Goal: Information Seeking & Learning: Learn about a topic

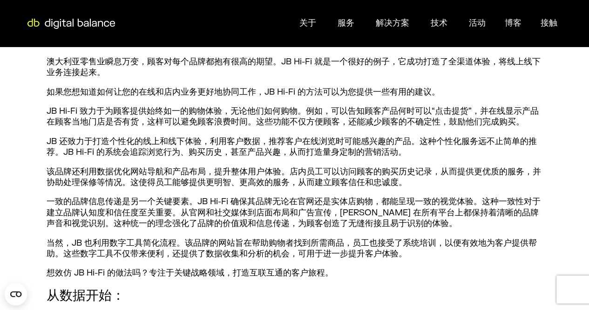
scroll to position [397, 0]
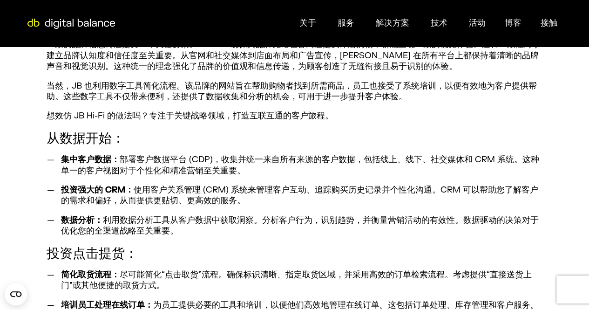
click at [462, 176] on ul "集中客户数据： 部署客户数据平台 (CDP)，收集并统一来自所有来源的客户数据，包括线上、线下、社交媒体和 CRM 系统。这种单一的客户视图对于个性化和精准营…" at bounding box center [295, 195] width 496 height 82
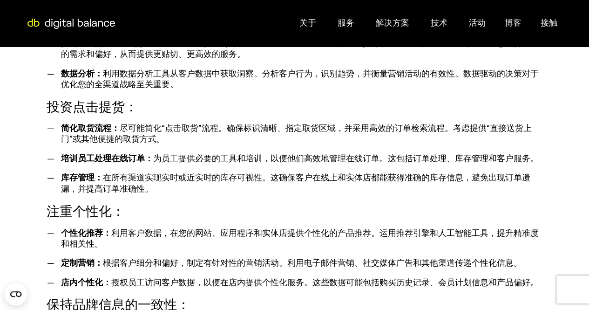
scroll to position [689, 0]
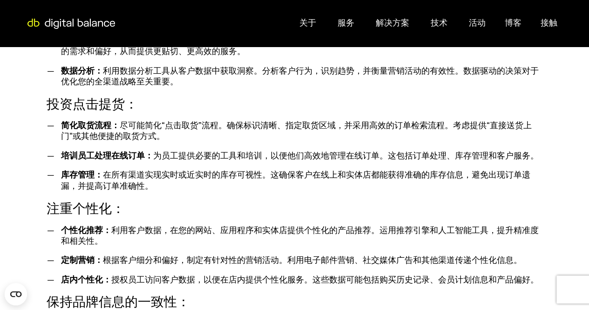
click at [462, 176] on font "在所有渠道实现实时或近实时的库存可视性。这确保客户在线上和实体店都能获得准确的库存信息，避免出现订单遗漏，并提高订单准确性。" at bounding box center [296, 180] width 470 height 21
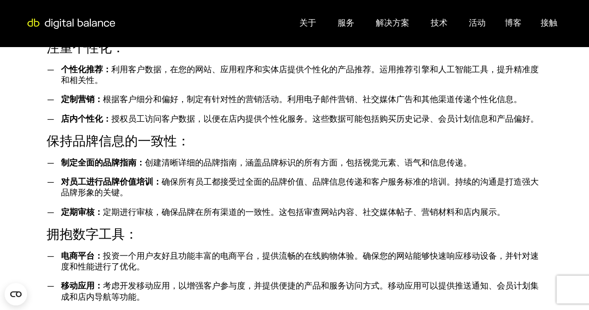
scroll to position [849, 0]
click at [191, 167] on ul "制定全面的品牌指南： 创建清晰详细的品牌指南，涵盖品牌标识的所有方面，包括视觉元素、语气和信息传递。 对员工进行品牌价值培训： 确保所有员工都接受过全面的品牌…" at bounding box center [295, 187] width 496 height 61
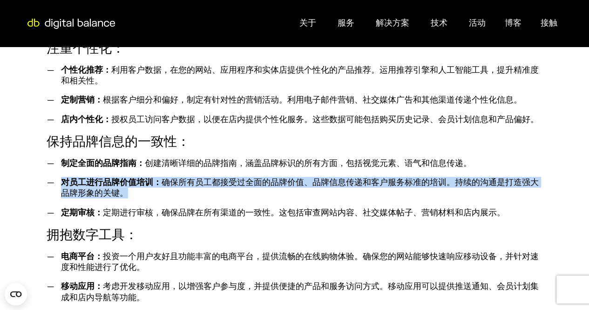
click at [191, 167] on ul "制定全面的品牌指南： 创建清晰详细的品牌指南，涵盖品牌标识的所有方面，包括视觉元素、语气和信息传递。 对员工进行品牌价值培训： 确保所有员工都接受过全面的品牌…" at bounding box center [295, 187] width 496 height 61
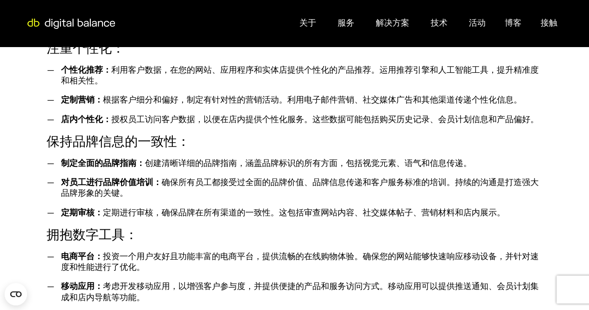
click at [183, 200] on ul "制定全面的品牌指南： 创建清晰详细的品牌指南，涵盖品牌标识的所有方面，包括视觉元素、语气和信息传递。 对员工进行品牌价值培训： 确保所有员工都接受过全面的品牌…" at bounding box center [295, 187] width 496 height 61
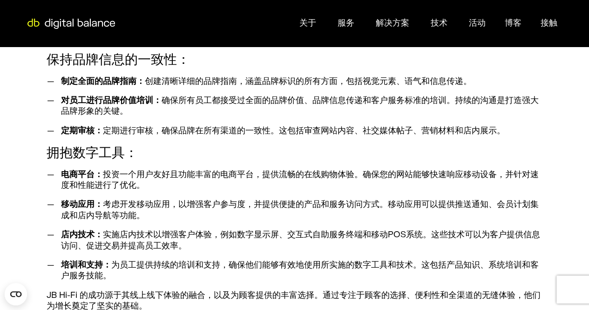
click at [183, 200] on font "考虑开发移动应用，以增强客户参与度，并提供便捷的产品和服务访问方式。移动应用可以提供推送通知、会员计划集成和店内导航等功能。" at bounding box center [300, 209] width 478 height 21
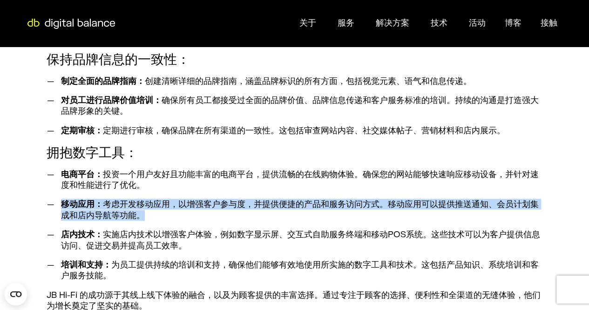
click at [183, 200] on font "考虑开发移动应用，以增强客户参与度，并提供便捷的产品和服务访问方式。移动应用可以提供推送通知、会员计划集成和店内导航等功能。" at bounding box center [300, 209] width 478 height 21
click at [179, 218] on li "移动应用： 考虑开发移动应用，以增强客户参与度，并提供便捷的产品和服务访问方式。移动应用可以提供推送通知、会员计划集成和店内导航等功能。" at bounding box center [300, 210] width 486 height 22
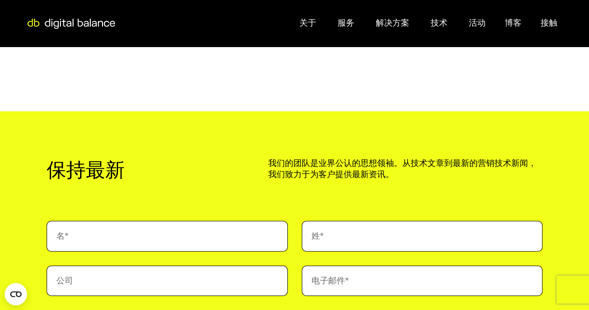
scroll to position [1401, 0]
